Goal: Task Accomplishment & Management: Complete application form

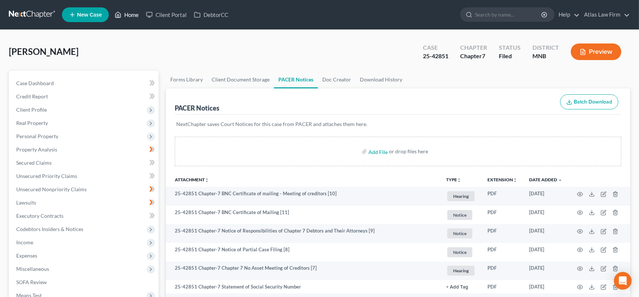
click at [137, 14] on link "Home" at bounding box center [126, 14] width 31 height 13
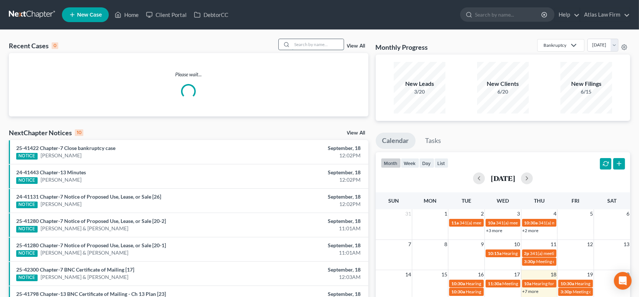
click at [293, 42] on input "search" at bounding box center [318, 44] width 52 height 11
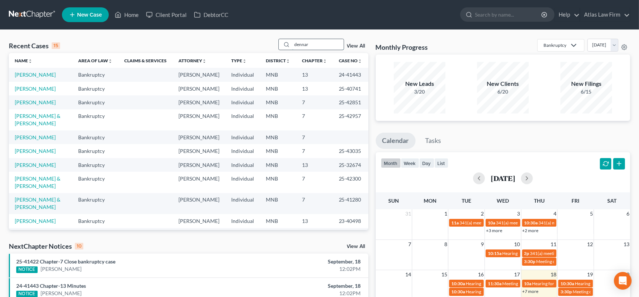
type input "[PERSON_NAME]"
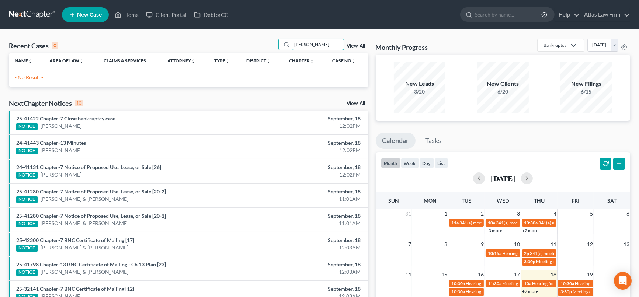
drag, startPoint x: 321, startPoint y: 47, endPoint x: 188, endPoint y: 49, distance: 133.2
click at [188, 49] on div "Recent Cases 0 [PERSON_NAME] View All" at bounding box center [189, 46] width 360 height 14
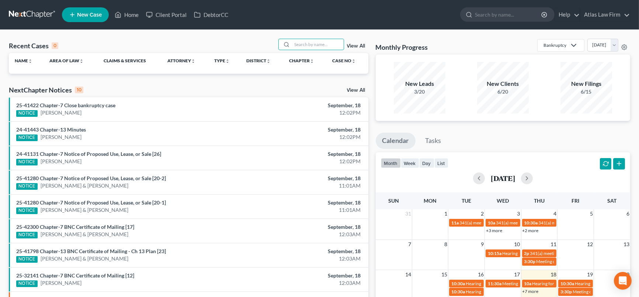
click at [86, 17] on span "New Case" at bounding box center [89, 15] width 25 height 6
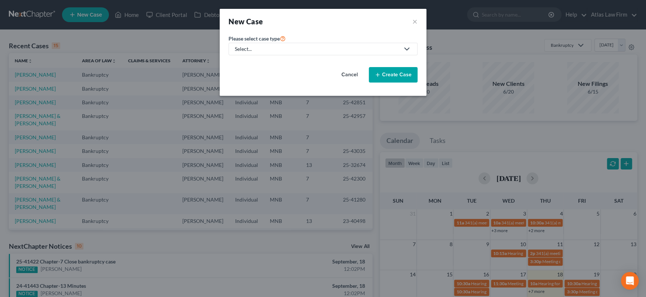
click at [339, 46] on div "Select..." at bounding box center [317, 48] width 165 height 7
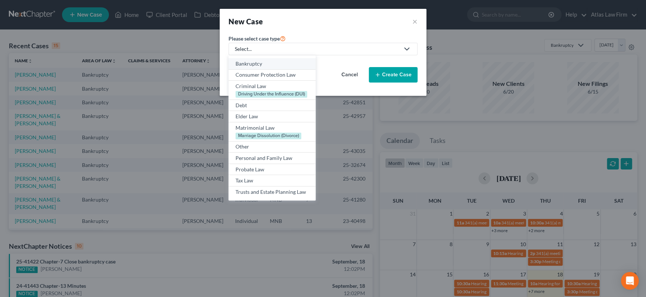
click at [264, 65] on div "Bankruptcy" at bounding box center [271, 63] width 73 height 7
select select "42"
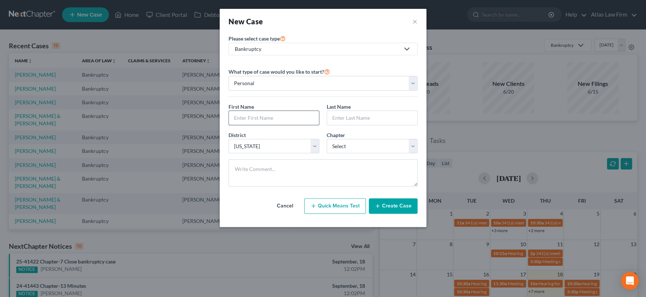
click at [277, 124] on input "text" at bounding box center [274, 118] width 90 height 14
type input "[PERSON_NAME]"
click at [414, 149] on select "Select 7 11 12 13" at bounding box center [372, 146] width 91 height 15
select select "0"
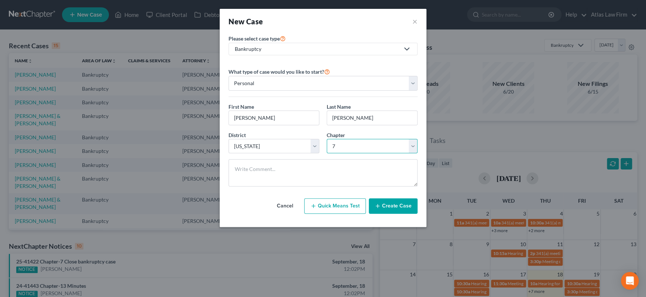
click at [327, 139] on select "Select 7 11 12 13" at bounding box center [372, 146] width 91 height 15
click at [407, 207] on button "Create Case" at bounding box center [393, 206] width 49 height 15
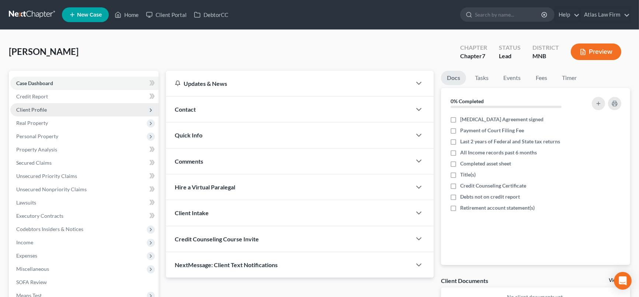
click at [41, 107] on span "Client Profile" at bounding box center [31, 110] width 31 height 6
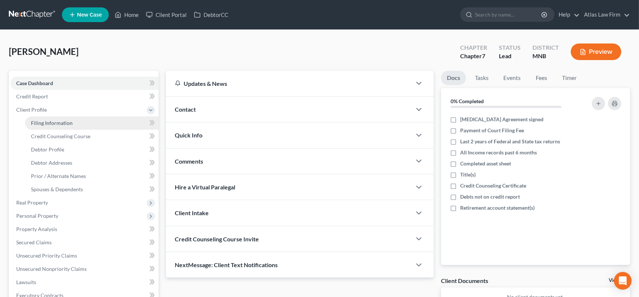
click at [52, 121] on span "Filing Information" at bounding box center [52, 123] width 42 height 6
select select "1"
select select "0"
select select "42"
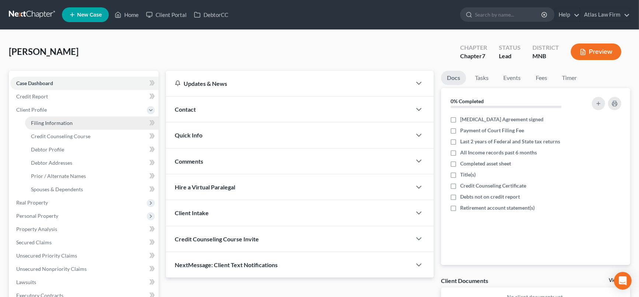
select select "0"
select select "24"
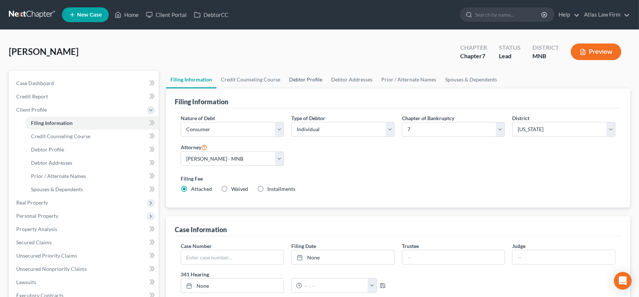
click at [307, 81] on link "Debtor Profile" at bounding box center [306, 80] width 42 height 18
select select "0"
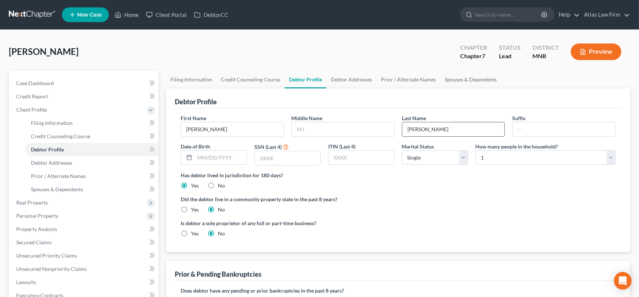
click at [442, 131] on input "[PERSON_NAME]" at bounding box center [454, 129] width 103 height 14
type input "[PERSON_NAME]"
click at [72, 110] on span "Client Profile" at bounding box center [84, 109] width 148 height 13
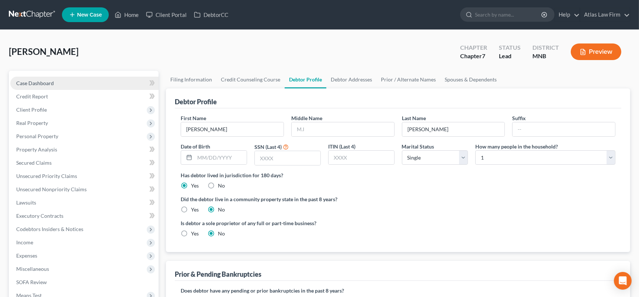
click at [76, 79] on link "Case Dashboard" at bounding box center [84, 83] width 148 height 13
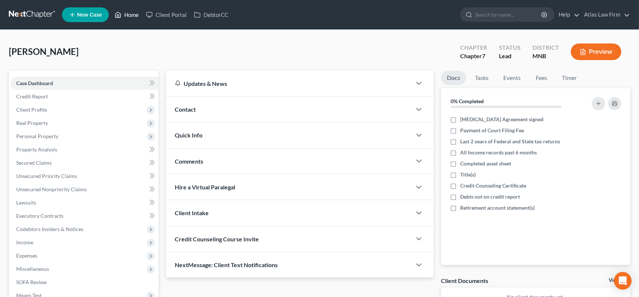
click at [128, 13] on link "Home" at bounding box center [126, 14] width 31 height 13
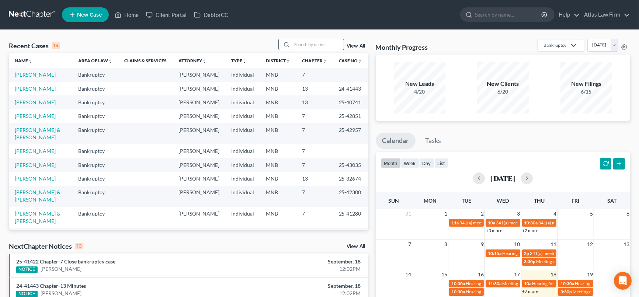
click at [322, 45] on input "search" at bounding box center [318, 44] width 52 height 11
type input "Hammil"
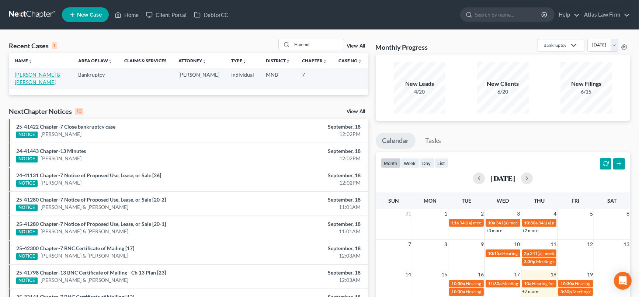
click at [34, 75] on link "[PERSON_NAME] & [PERSON_NAME]" at bounding box center [38, 79] width 46 height 14
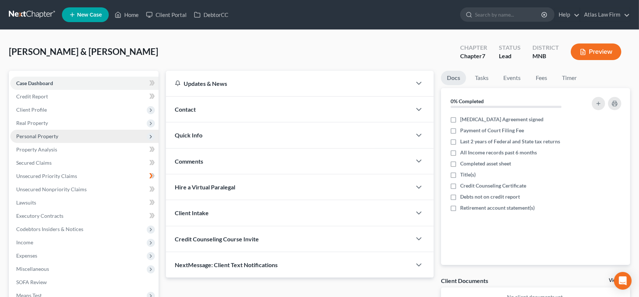
click at [50, 135] on span "Personal Property" at bounding box center [37, 136] width 42 height 6
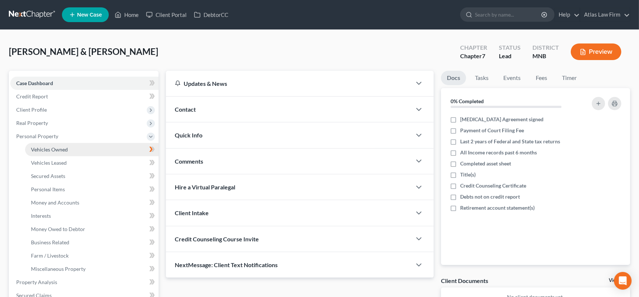
click at [49, 148] on span "Vehicles Owned" at bounding box center [49, 149] width 37 height 6
